Goal: Obtain resource: Download file/media

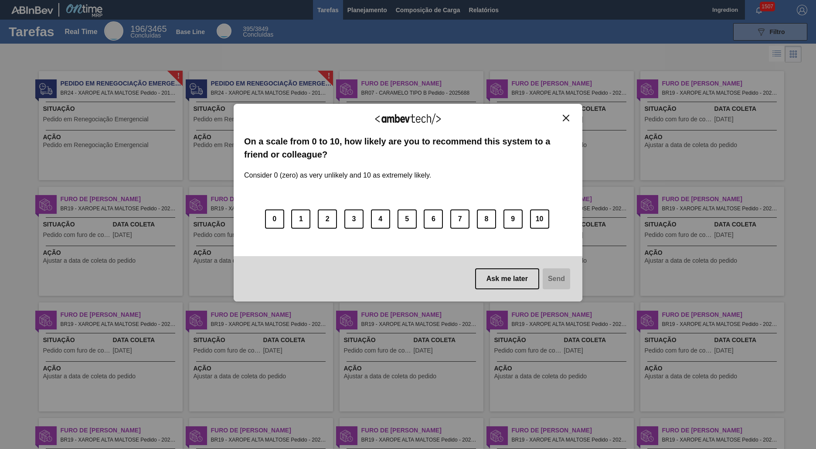
click at [566, 118] on img "Close" at bounding box center [566, 118] width 7 height 7
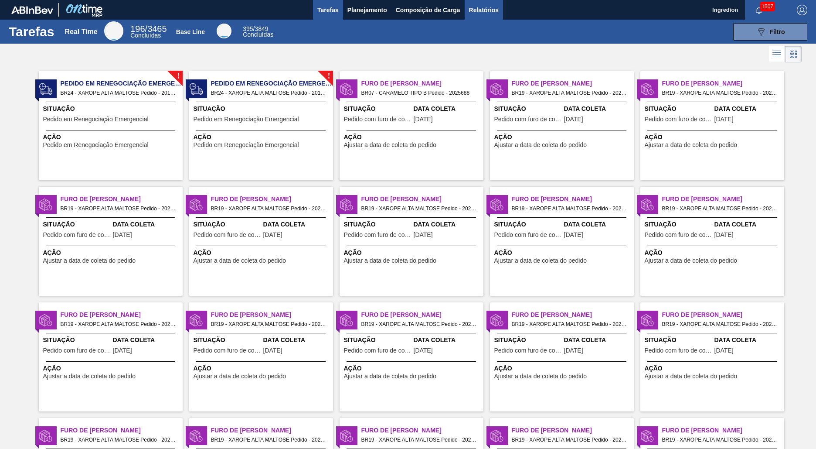
click at [483, 10] on span "Relatórios" at bounding box center [484, 10] width 30 height 10
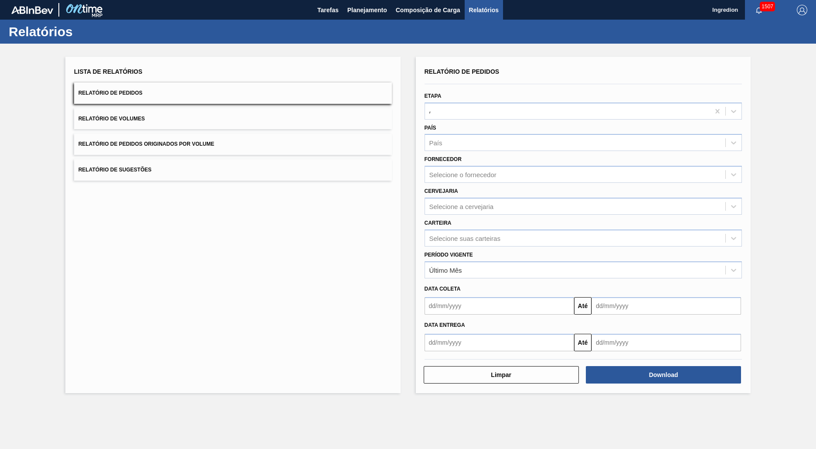
type input "Aguardando Faturamento"
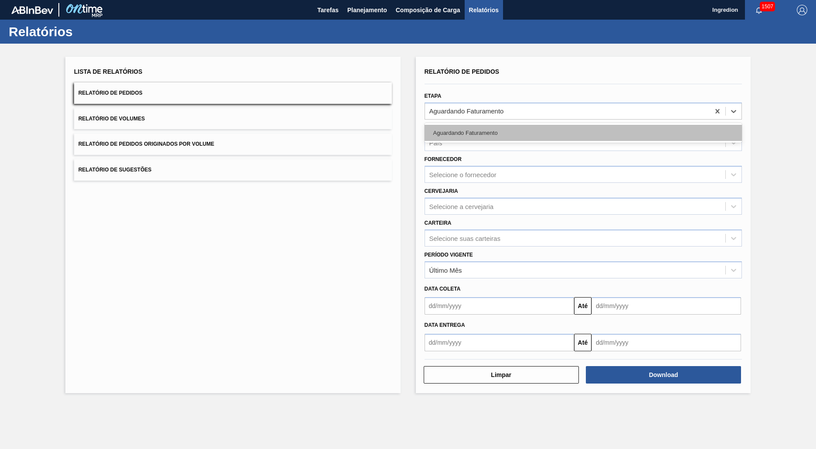
click at [583, 133] on div "Aguardando Faturamento" at bounding box center [584, 133] width 318 height 16
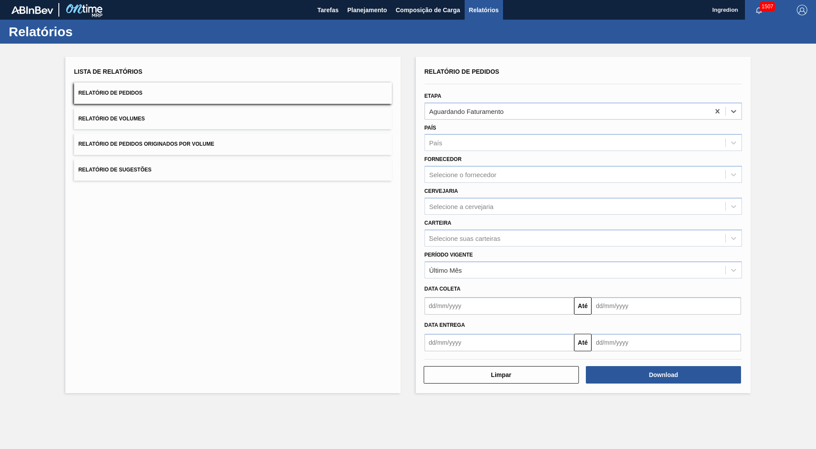
type input "Xarope"
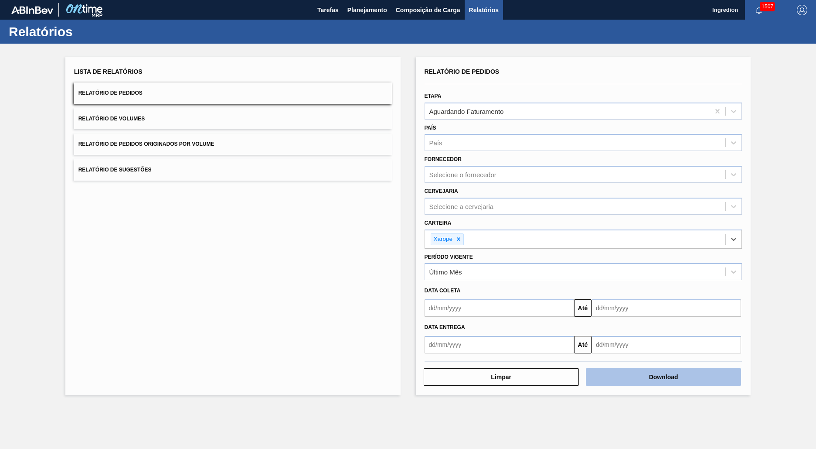
click at [664, 377] on button "Download" at bounding box center [663, 376] width 155 height 17
